Goal: Task Accomplishment & Management: Manage account settings

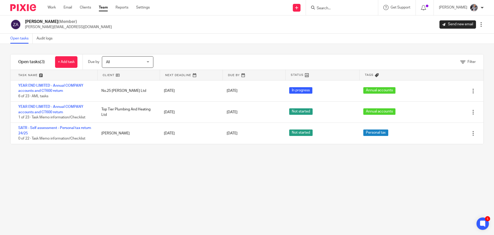
click at [73, 9] on ul "Work Email Clients Team Reports Settings" at bounding box center [103, 7] width 110 height 5
click at [67, 8] on link "Email" at bounding box center [68, 7] width 8 height 5
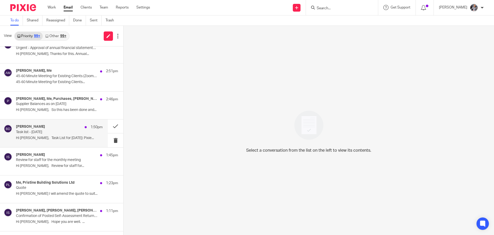
scroll to position [103, 0]
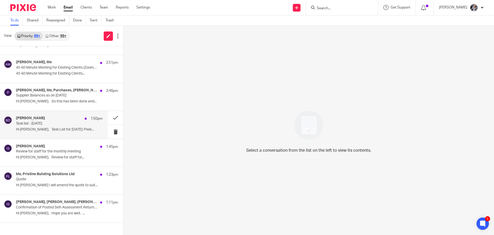
click at [53, 127] on p "Hi [PERSON_NAME], Task List for [DATE]: Pixie..." at bounding box center [59, 129] width 87 height 4
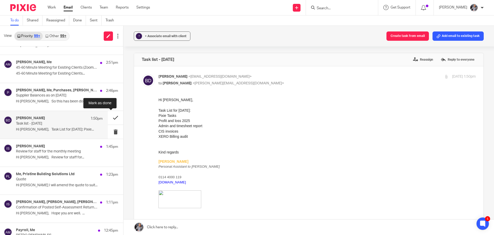
scroll to position [0, 0]
click at [418, 59] on label "Reassign" at bounding box center [423, 60] width 23 height 8
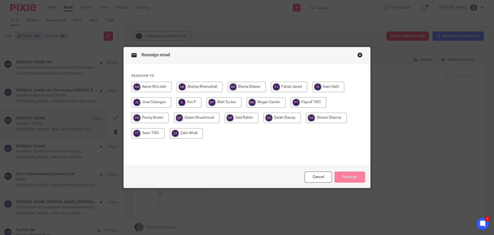
click at [246, 87] on input "radio" at bounding box center [247, 87] width 38 height 10
radio input "true"
click at [348, 176] on button "Reassign" at bounding box center [350, 176] width 31 height 11
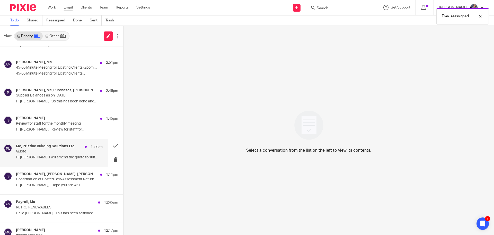
click at [50, 153] on div "Me, Pristine Building Solutions Ltd 1:23pm Quote Hi Aaron I will amend the quot…" at bounding box center [59, 152] width 87 height 17
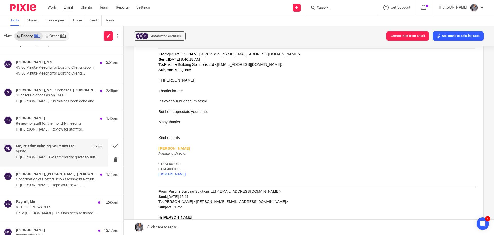
scroll to position [1442, 0]
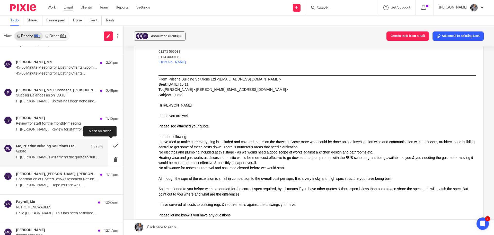
click at [111, 145] on button at bounding box center [115, 146] width 15 height 14
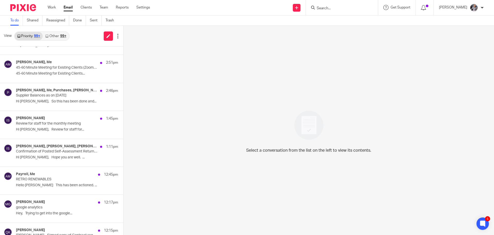
click at [351, 6] on input "Search" at bounding box center [339, 8] width 46 height 5
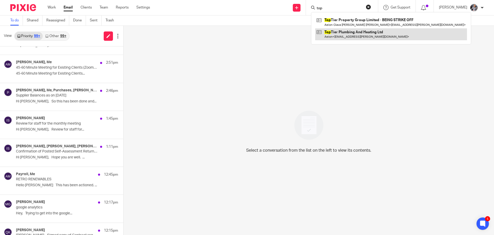
type input "top"
click at [365, 38] on link at bounding box center [391, 34] width 152 height 12
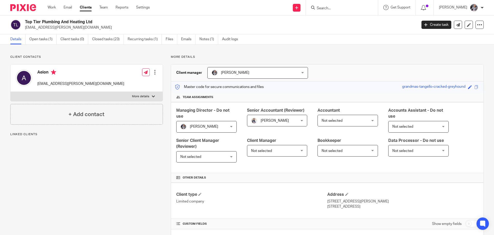
click at [45, 39] on link "Open tasks (1)" at bounding box center [42, 39] width 27 height 10
click at [433, 24] on link "Create task" at bounding box center [437, 25] width 30 height 8
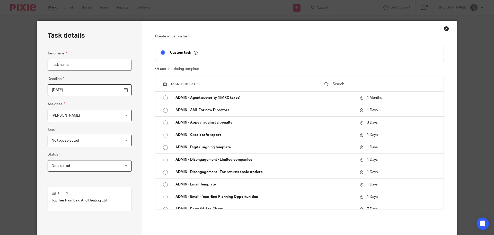
click at [347, 82] on input "text" at bounding box center [385, 84] width 106 height 6
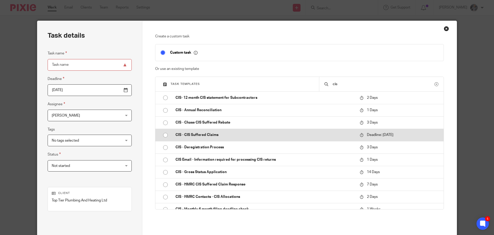
type input "cis"
click at [185, 135] on p "CIS - CIS Suffered Claims" at bounding box center [265, 134] width 179 height 5
type input "2026-05-31"
type input "CIS - CIS Suffered Claims"
checkbox input "false"
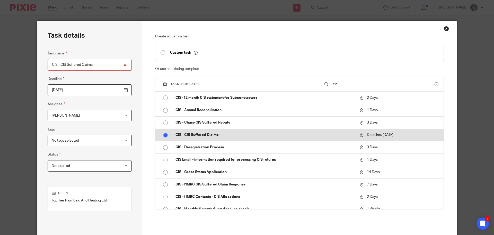
radio input "true"
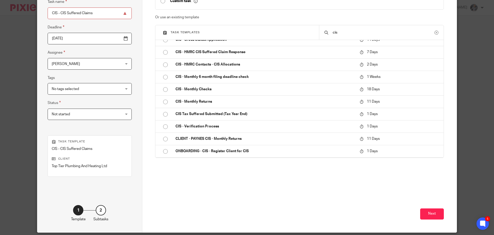
scroll to position [70, 0]
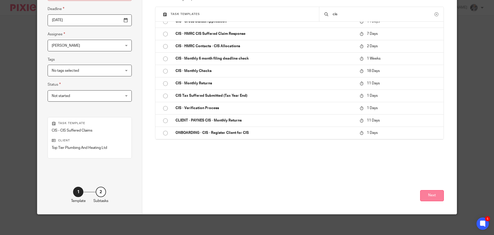
click at [430, 194] on button "Next" at bounding box center [432, 195] width 24 height 11
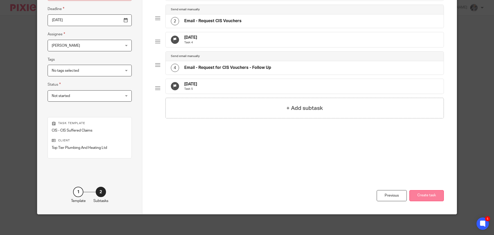
click at [420, 191] on button "Create task" at bounding box center [427, 195] width 34 height 11
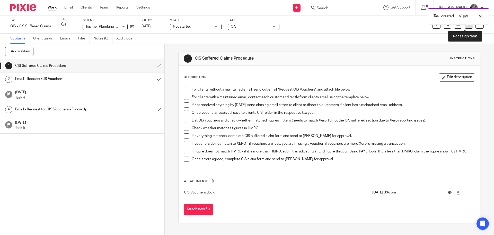
click at [465, 26] on link at bounding box center [469, 24] width 8 height 8
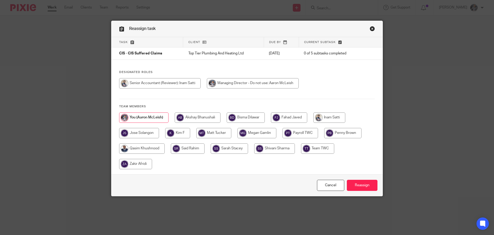
click at [337, 117] on input "radio" at bounding box center [330, 117] width 32 height 10
radio input "true"
click at [363, 184] on input "Reassign" at bounding box center [362, 184] width 31 height 11
